Goal: Information Seeking & Learning: Learn about a topic

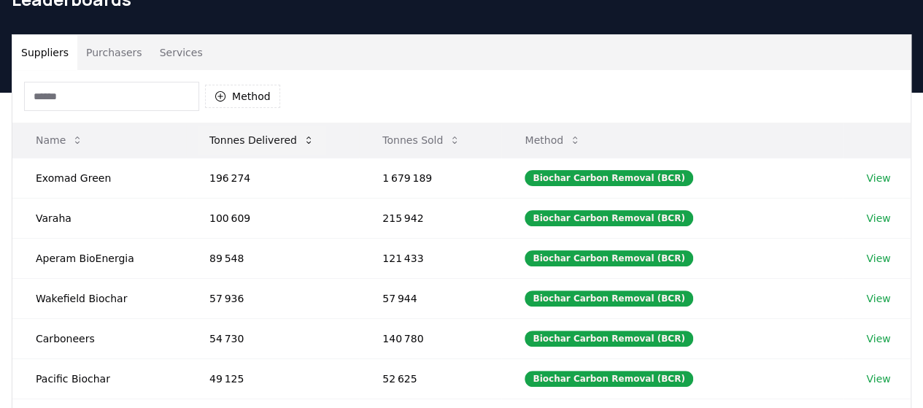
scroll to position [76, 0]
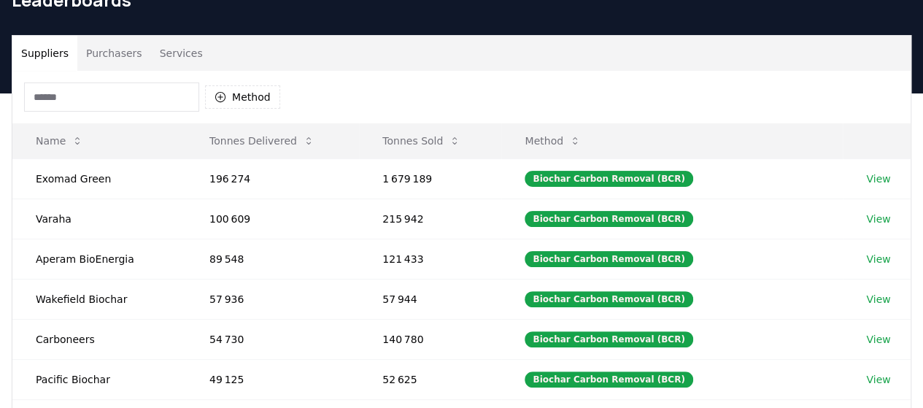
click at [111, 43] on button "Purchasers" at bounding box center [114, 53] width 74 height 35
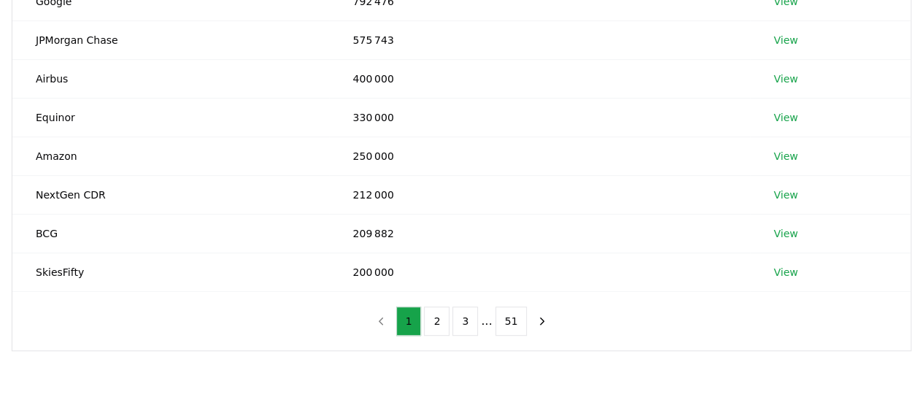
scroll to position [330, 0]
click at [436, 310] on button "2" at bounding box center [437, 320] width 26 height 29
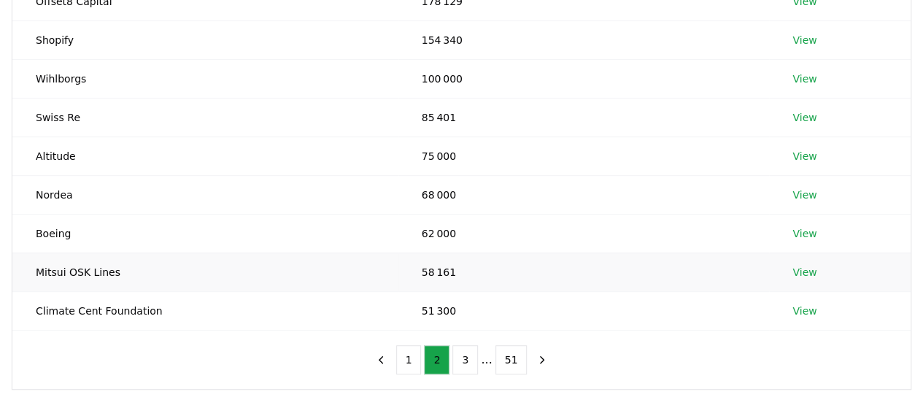
scroll to position [298, 0]
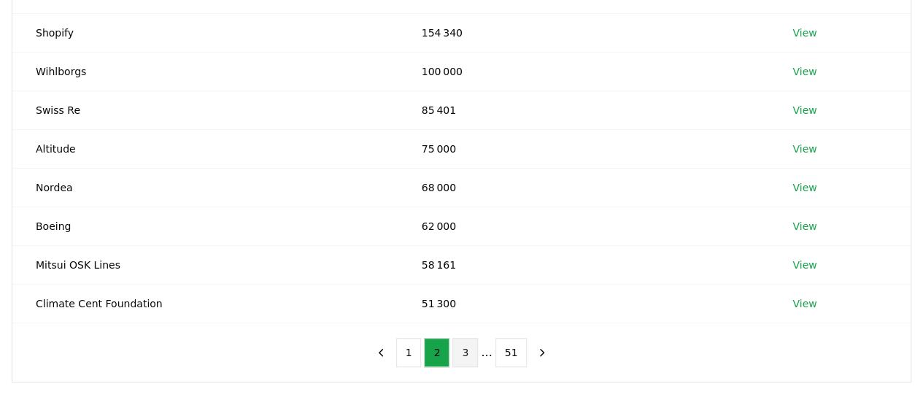
click at [466, 349] on button "3" at bounding box center [465, 352] width 26 height 29
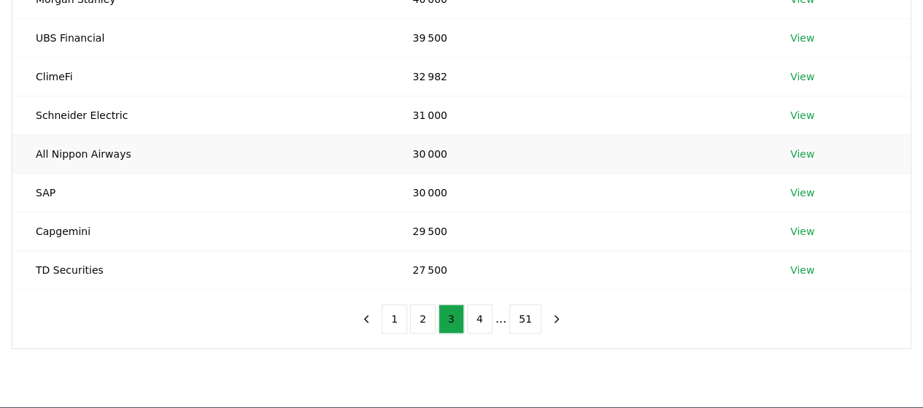
scroll to position [333, 0]
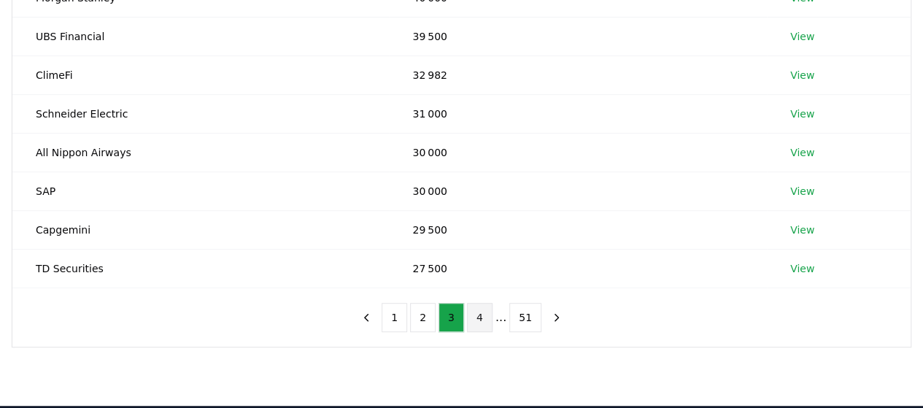
click at [480, 314] on button "4" at bounding box center [480, 317] width 26 height 29
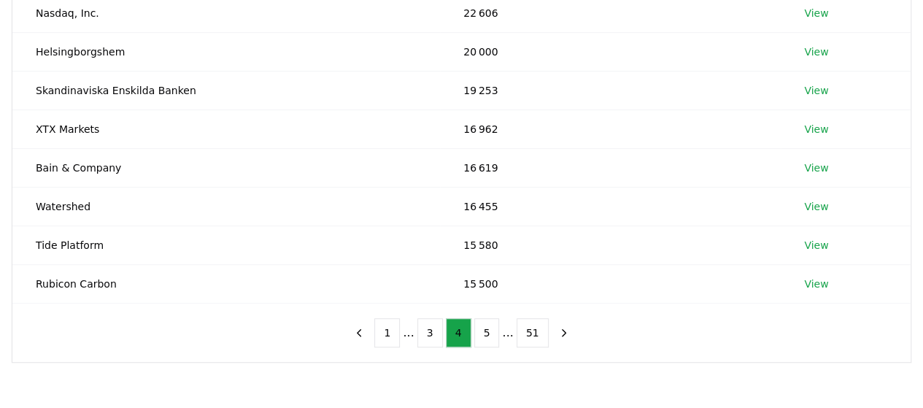
scroll to position [375, 0]
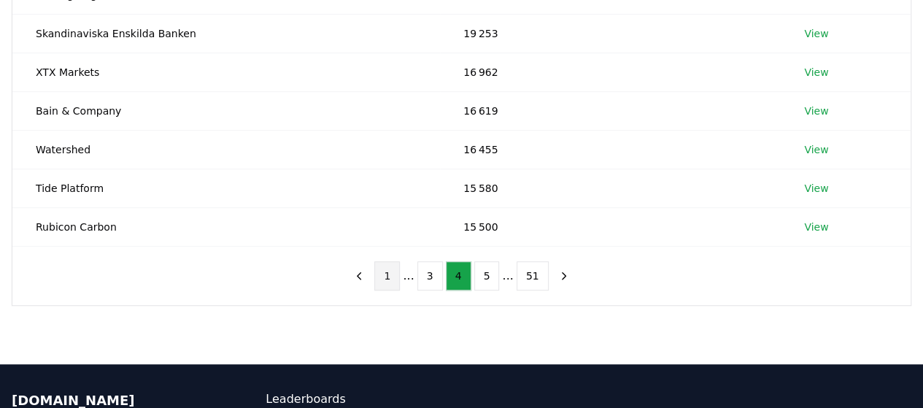
click at [391, 274] on button "1" at bounding box center [387, 275] width 26 height 29
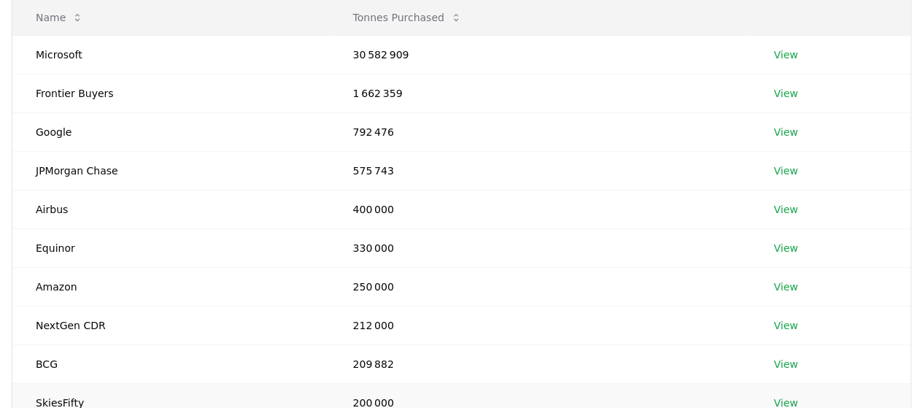
scroll to position [189, 0]
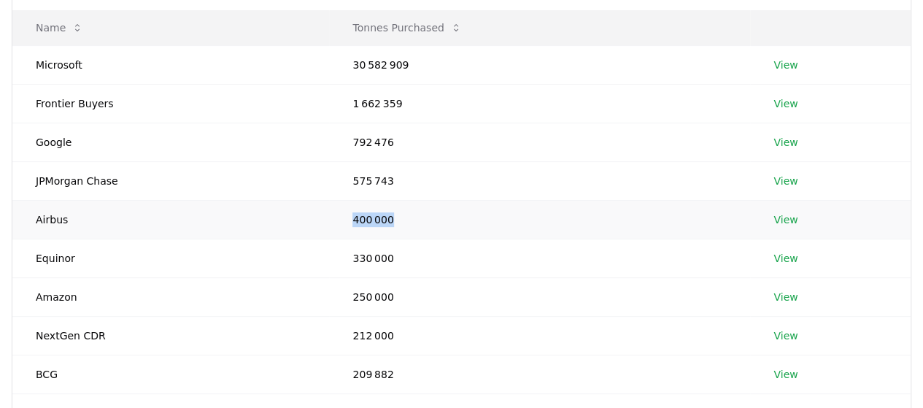
drag, startPoint x: 345, startPoint y: 216, endPoint x: 403, endPoint y: 214, distance: 58.4
click at [403, 214] on td "400 000" at bounding box center [539, 219] width 421 height 39
